Goal: Task Accomplishment & Management: Manage account settings

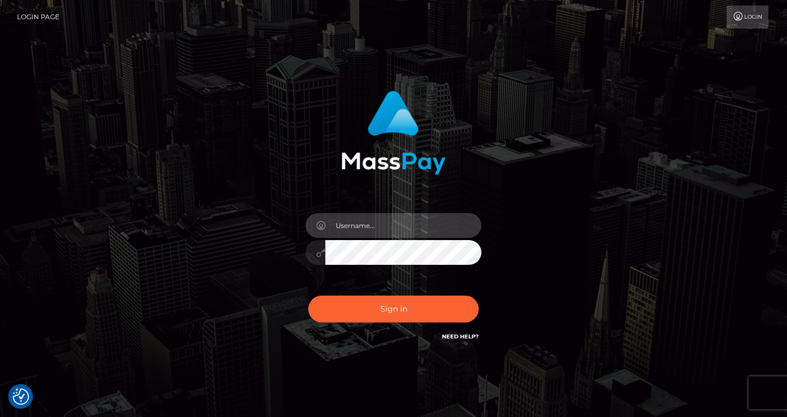
type input "[EMAIL_ADDRESS][DOMAIN_NAME]"
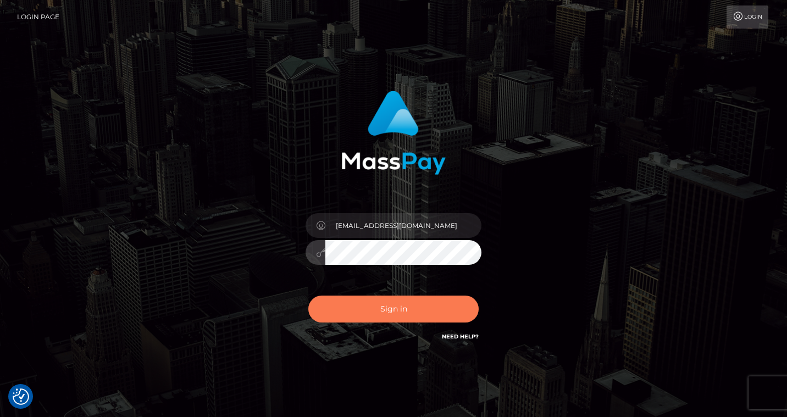
click at [364, 303] on button "Sign in" at bounding box center [393, 309] width 170 height 27
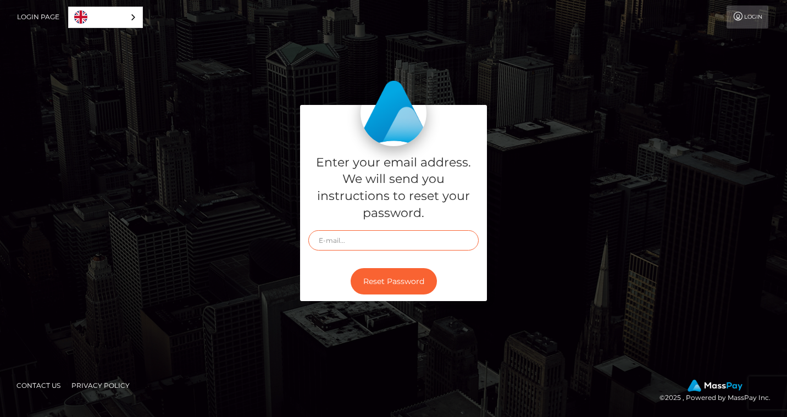
type input "nikolettanasiouli@gmail.com"
click at [368, 284] on button "Reset Password" at bounding box center [394, 281] width 86 height 27
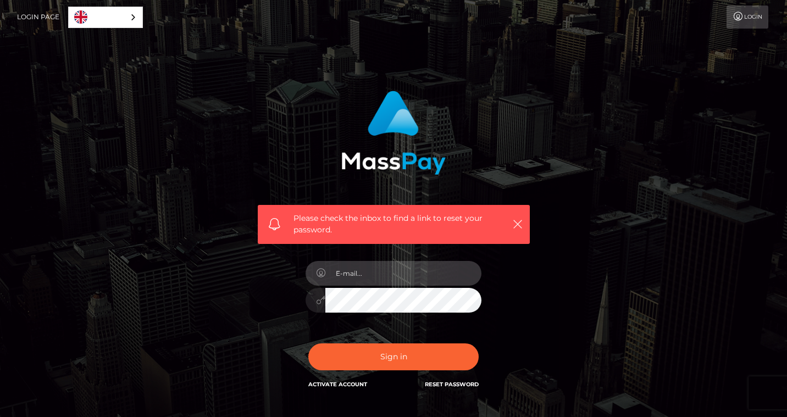
type input "[EMAIL_ADDRESS][DOMAIN_NAME]"
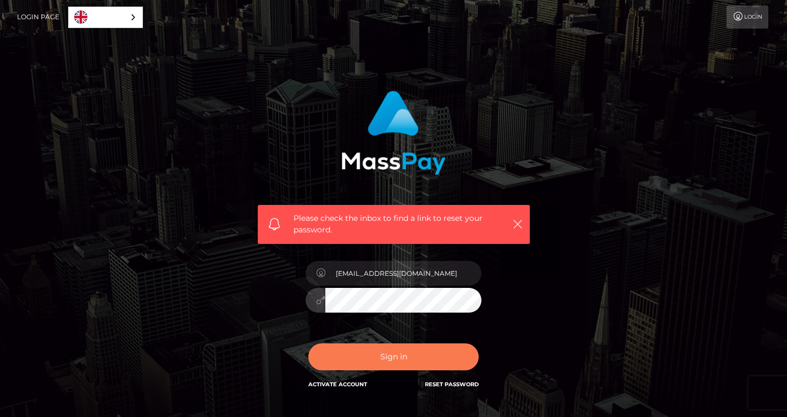
click at [405, 351] on button "Sign in" at bounding box center [393, 357] width 170 height 27
